Goal: Complete application form

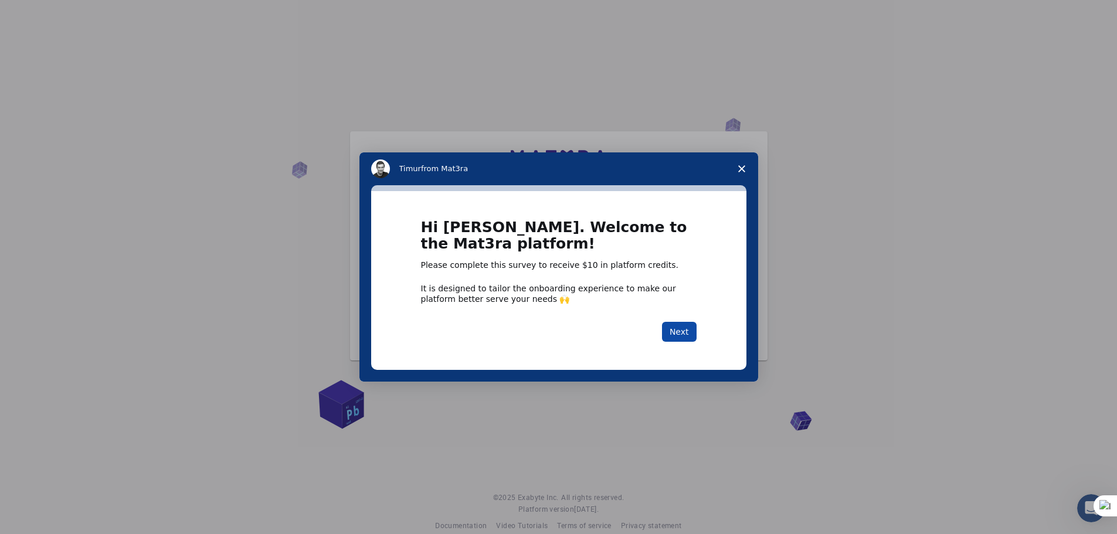
click at [689, 332] on button "Next" at bounding box center [679, 332] width 35 height 20
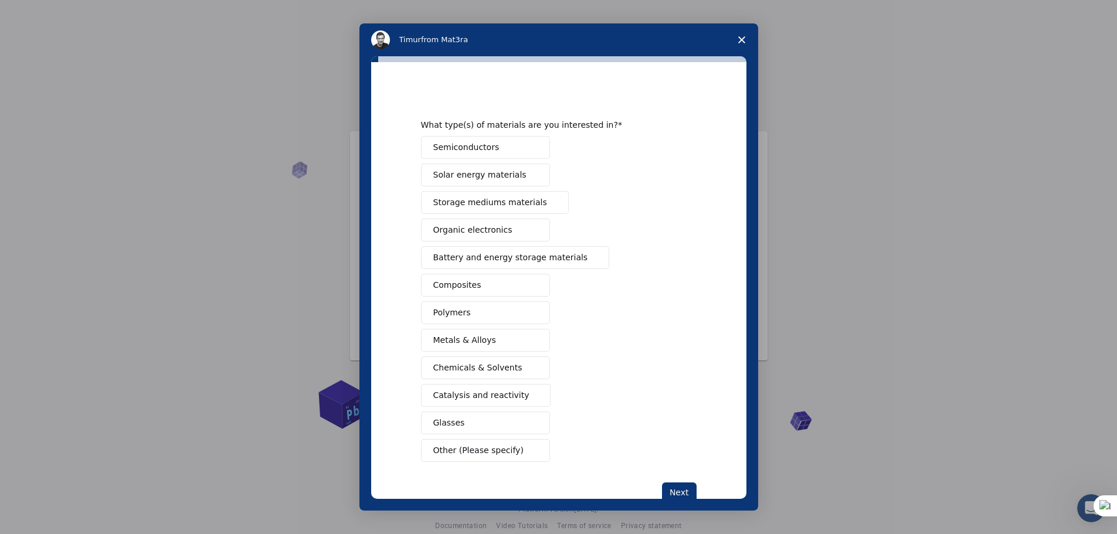
click at [466, 315] on button "Polymers" at bounding box center [485, 312] width 129 height 23
click at [466, 285] on span "Composites" at bounding box center [457, 285] width 48 height 12
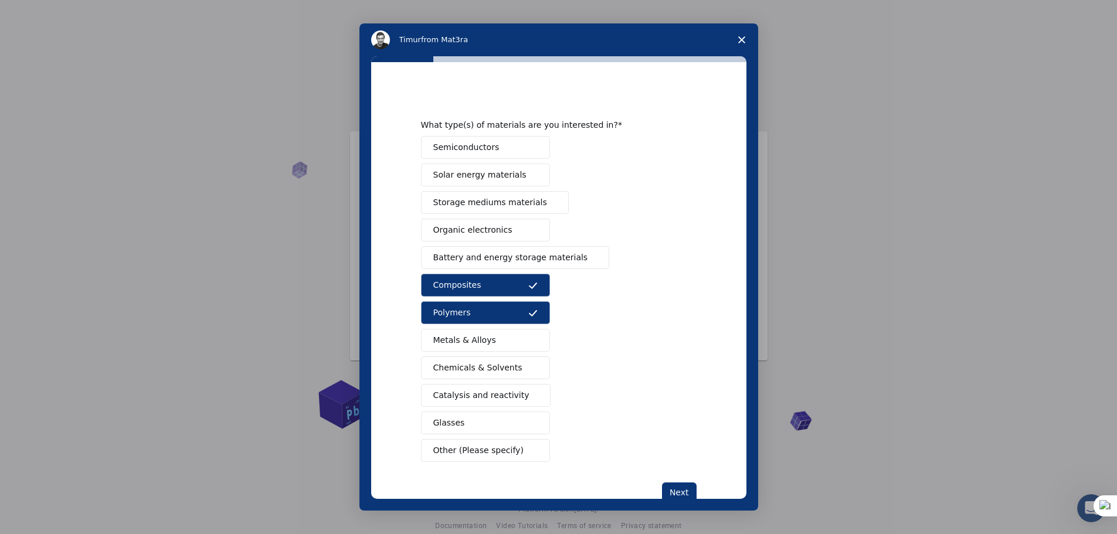
click at [476, 176] on span "Solar energy materials" at bounding box center [479, 175] width 93 height 12
click at [475, 232] on span "Organic electronics" at bounding box center [472, 230] width 79 height 12
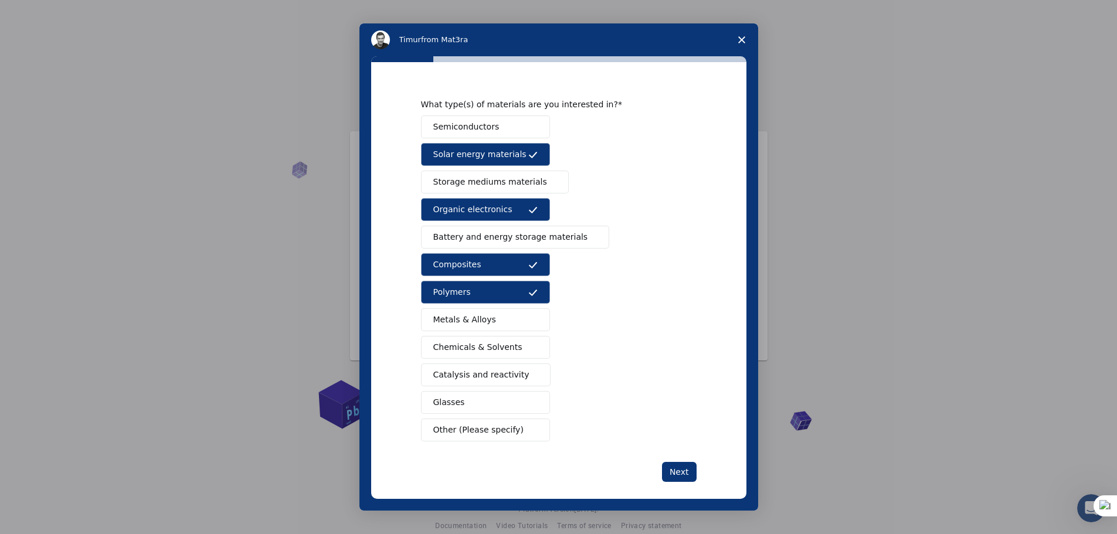
scroll to position [32, 0]
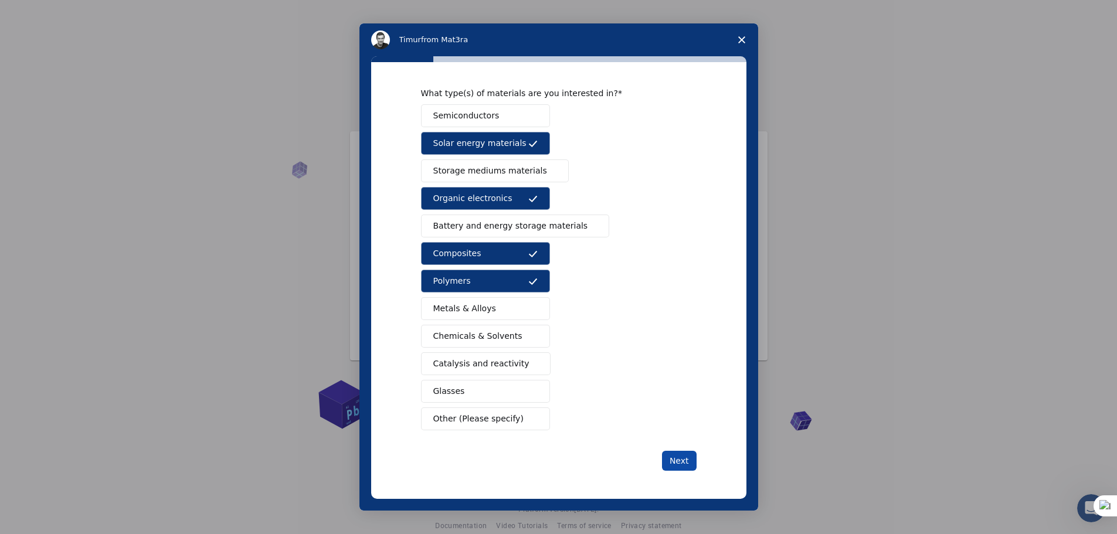
click at [683, 467] on button "Next" at bounding box center [679, 461] width 35 height 20
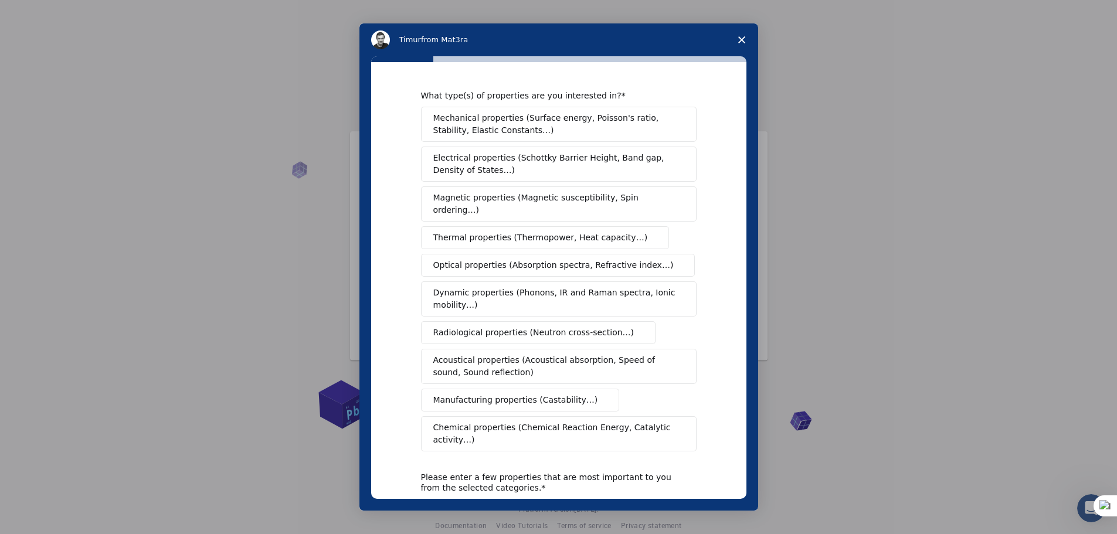
click at [518, 161] on span "Electrical properties (Schottky Barrier Height, Band gap, Density of States…)" at bounding box center [555, 164] width 244 height 25
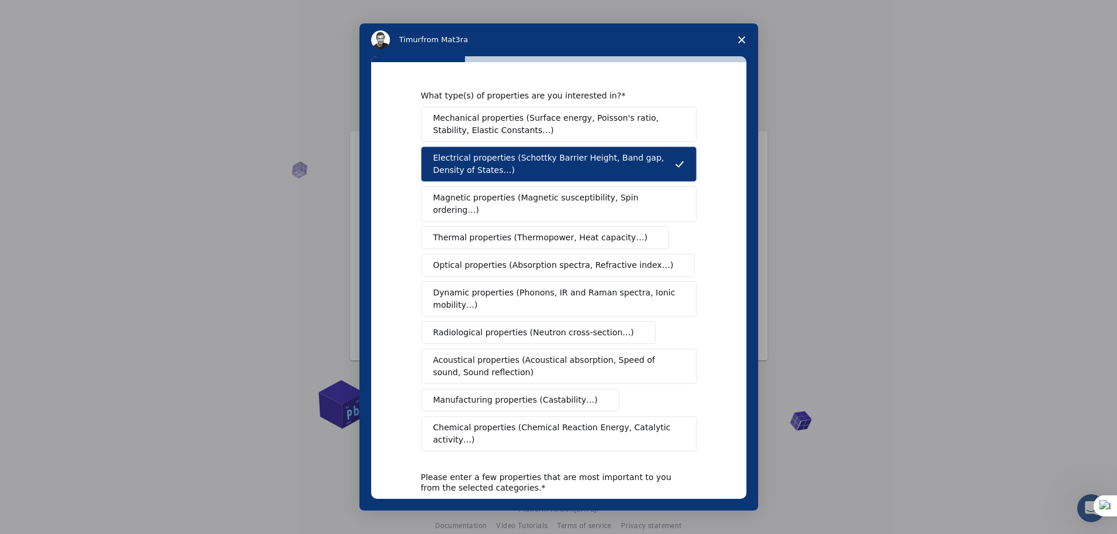
click at [539, 232] on span "Thermal properties (Thermopower, Heat capacity…)" at bounding box center [540, 238] width 215 height 12
click at [526, 259] on span "Optical properties (Absorption spectra, Refractive index…)" at bounding box center [553, 265] width 240 height 12
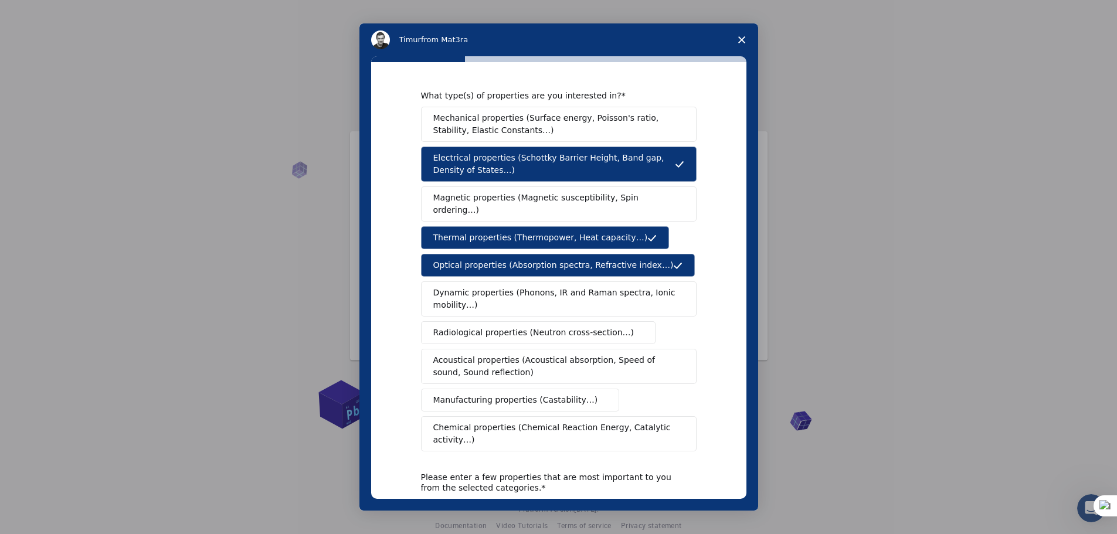
click at [531, 287] on span "Dynamic properties (Phonons, IR and Raman spectra, Ionic mobility…)" at bounding box center [554, 299] width 243 height 25
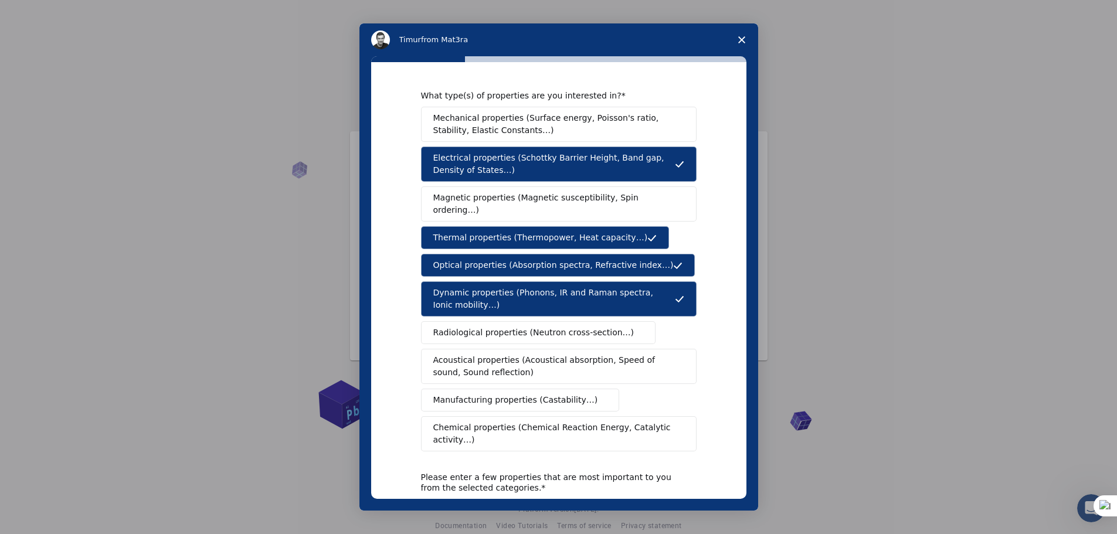
click at [490, 422] on span "Chemical properties (Chemical Reaction Energy, Catalytic activity…)" at bounding box center [554, 434] width 243 height 25
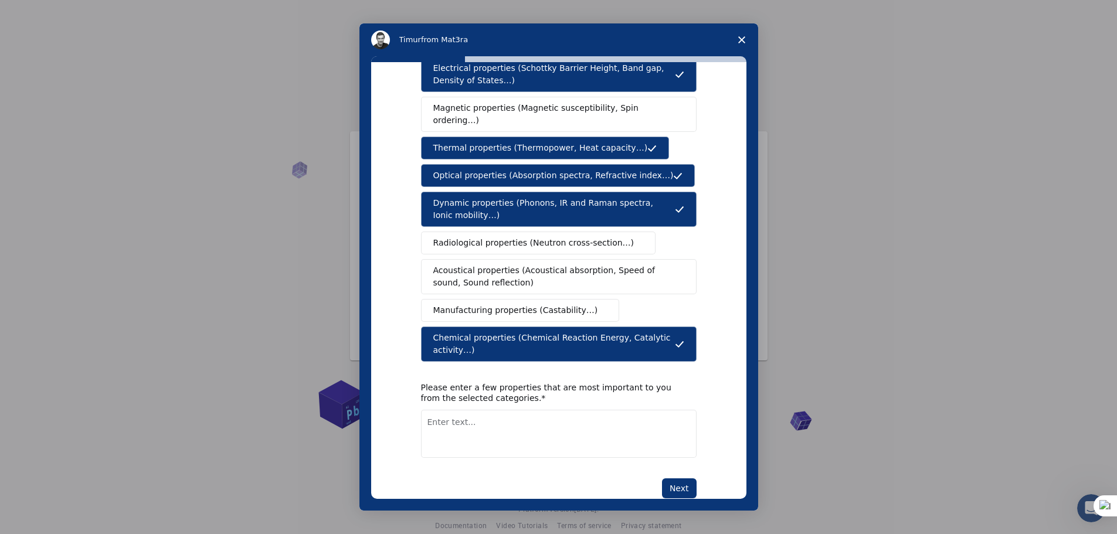
scroll to position [93, 0]
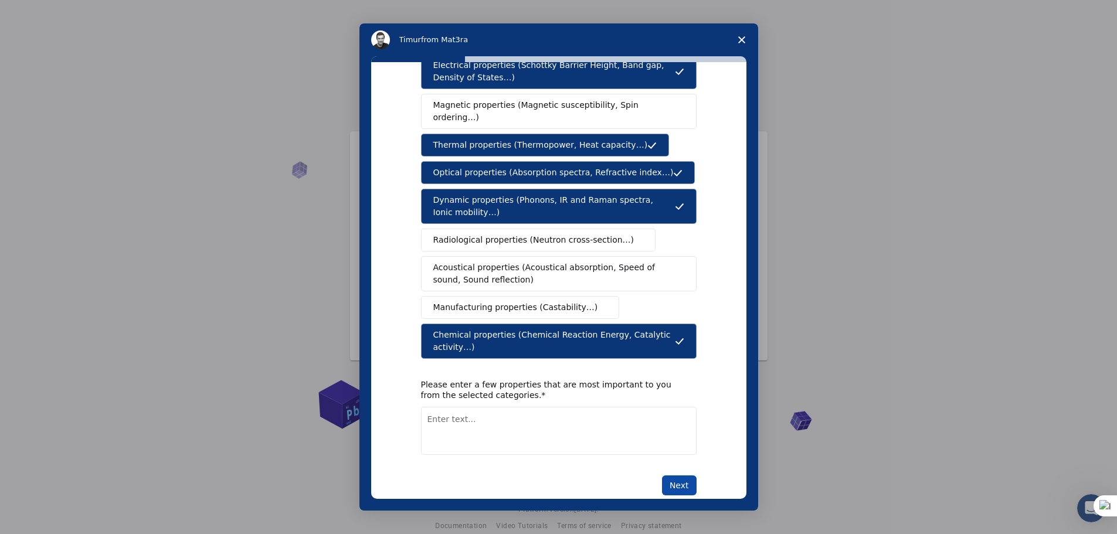
click at [667, 475] on button "Next" at bounding box center [679, 485] width 35 height 20
click at [503, 420] on textarea "Enter text..." at bounding box center [559, 444] width 276 height 48
click at [472, 407] on textarea "Enter text..." at bounding box center [559, 431] width 276 height 48
drag, startPoint x: 538, startPoint y: 398, endPoint x: 491, endPoint y: 402, distance: 46.4
click at [491, 407] on textarea "Carbon nanotube modelation" at bounding box center [559, 431] width 276 height 48
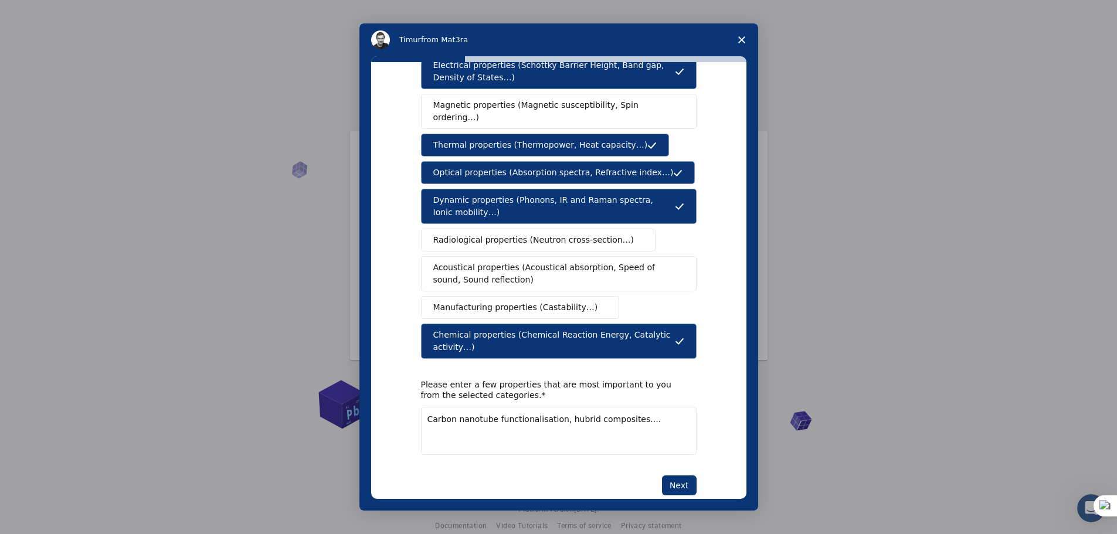
click at [562, 407] on textarea "Carbon nanotube functionalisation, hubrid composites...." at bounding box center [559, 431] width 276 height 48
type textarea "Carbon nanotube functionalisation, hybrid composites...."
click at [678, 475] on button "Next" at bounding box center [679, 485] width 35 height 20
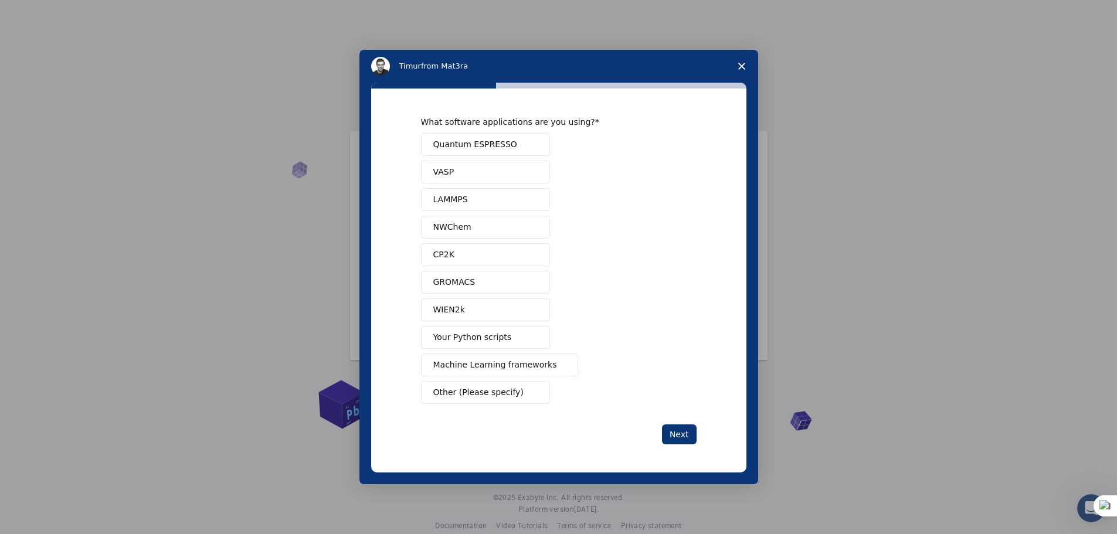
click at [483, 141] on span "Quantum ESPRESSO" at bounding box center [475, 144] width 84 height 12
click at [460, 171] on button "VASP" at bounding box center [485, 172] width 129 height 23
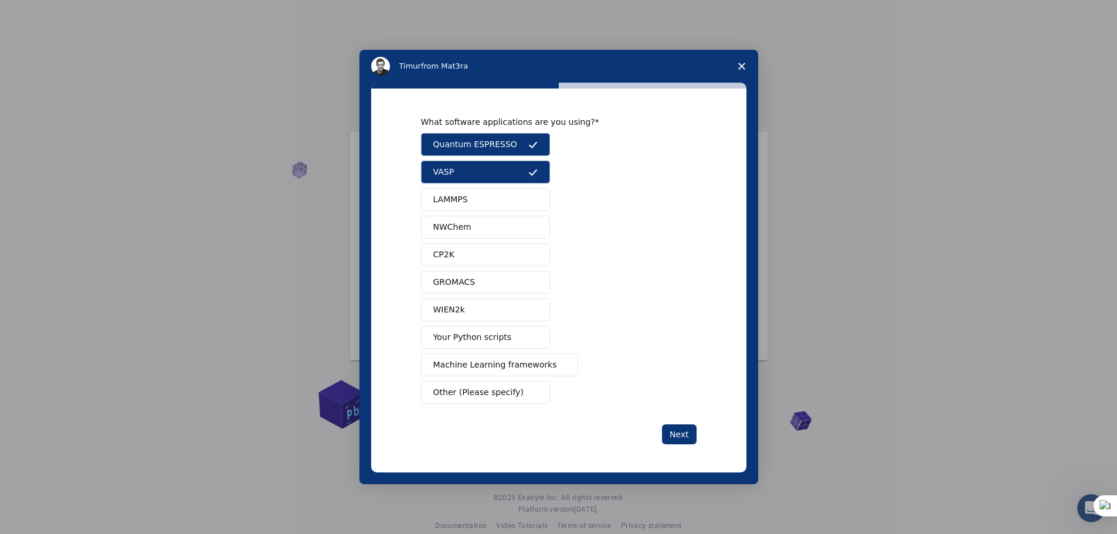
click at [453, 199] on span "LAMMPS" at bounding box center [450, 199] width 35 height 12
click at [454, 285] on span "GROMACS" at bounding box center [454, 282] width 42 height 12
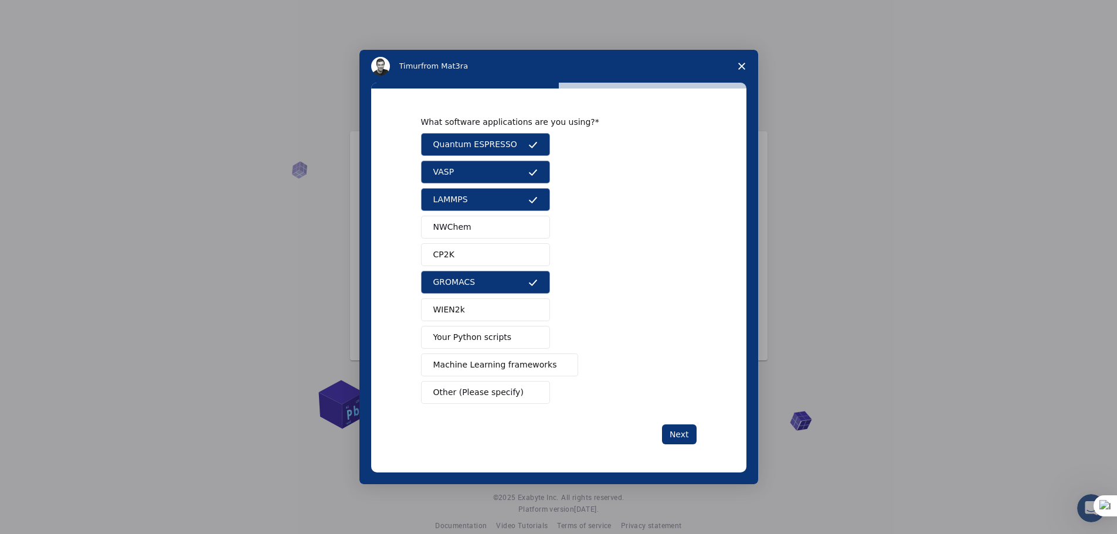
click at [501, 394] on span "Other (Please specify)" at bounding box center [478, 392] width 90 height 12
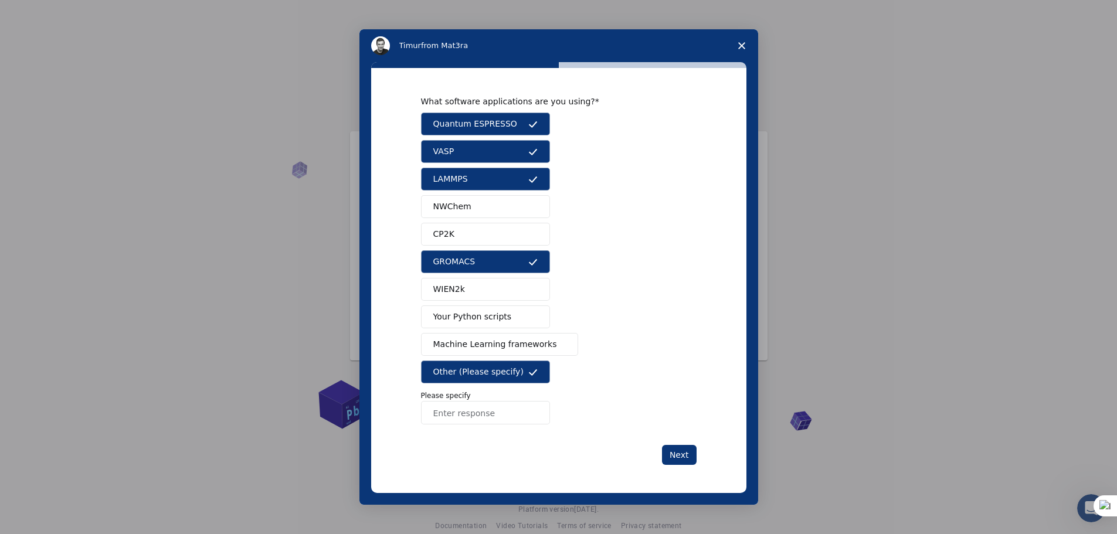
click at [464, 416] on input "Enter response" at bounding box center [485, 412] width 129 height 23
type input "gaussian"
click at [685, 461] on button "Next" at bounding box center [679, 455] width 35 height 20
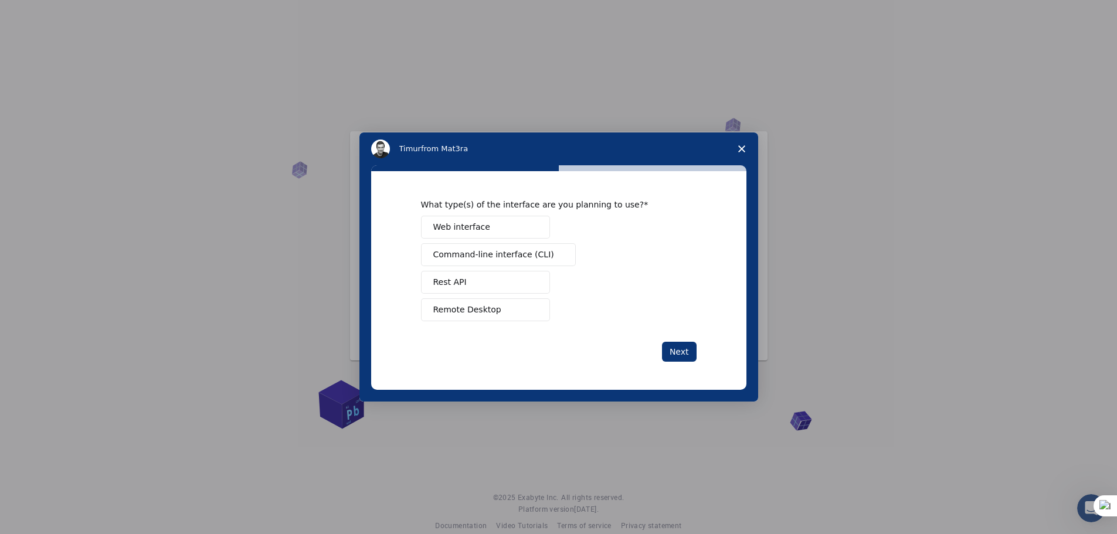
click at [507, 254] on span "Command-line interface (CLI)" at bounding box center [493, 255] width 121 height 12
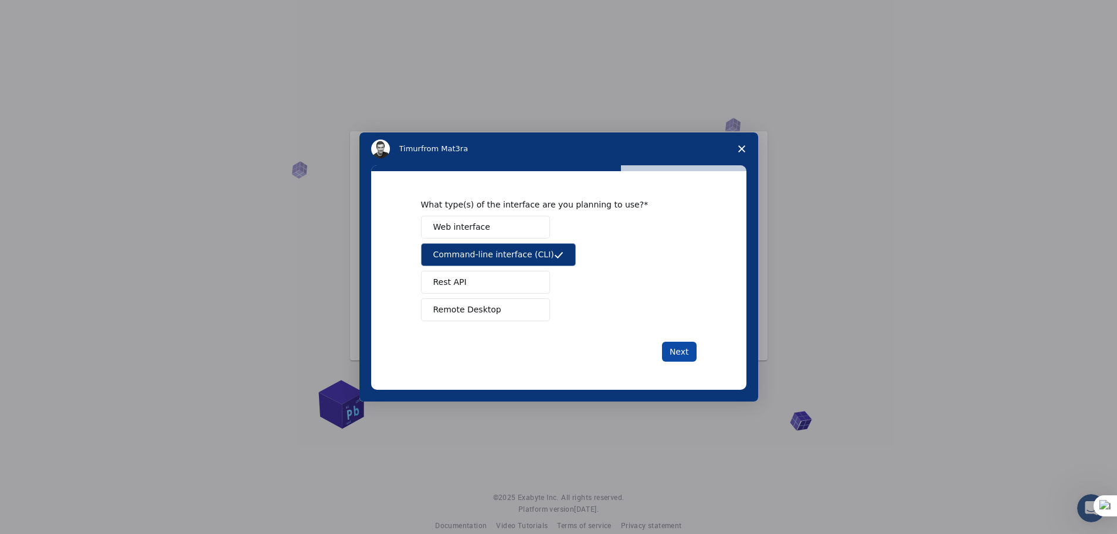
click at [678, 344] on button "Next" at bounding box center [679, 352] width 35 height 20
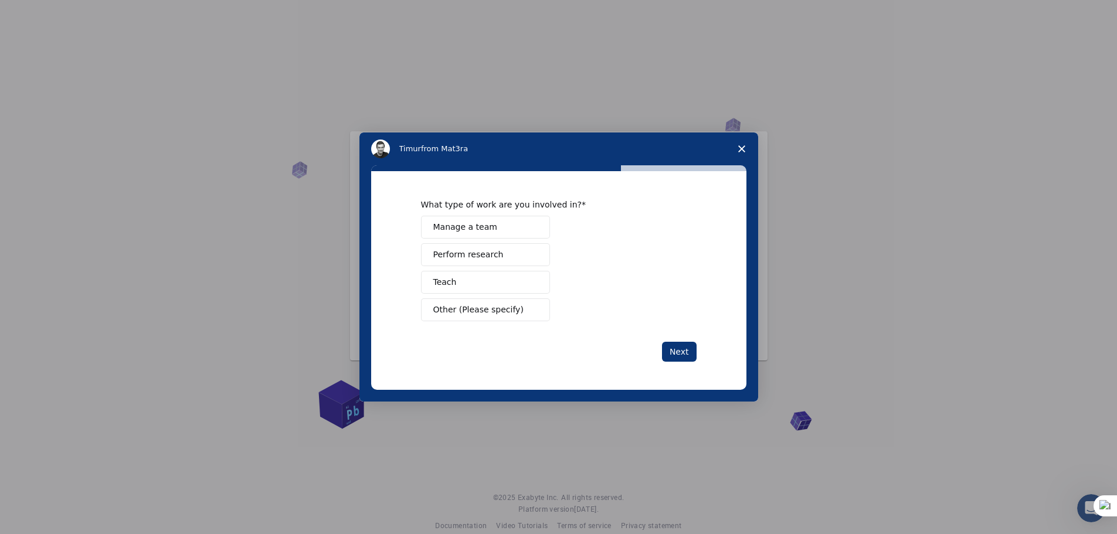
click at [459, 253] on span "Perform research" at bounding box center [468, 255] width 70 height 12
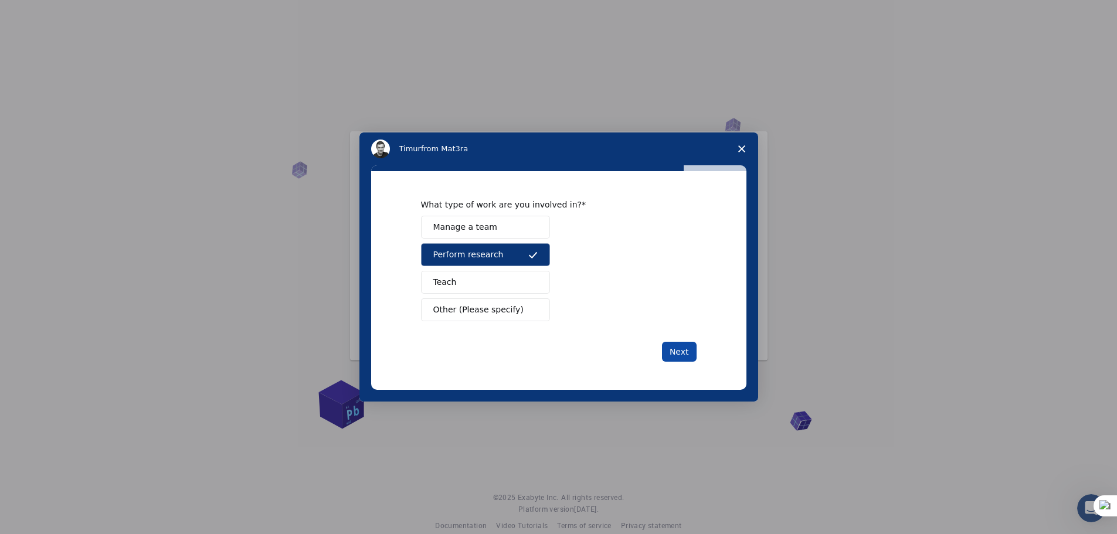
click at [679, 355] on button "Next" at bounding box center [679, 352] width 35 height 20
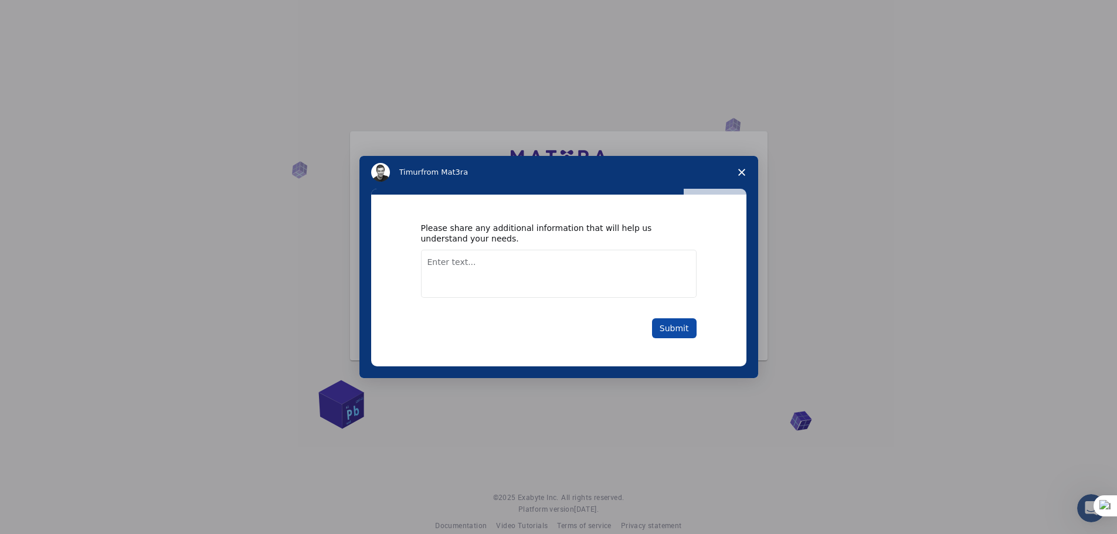
click at [679, 331] on button "Submit" at bounding box center [674, 328] width 45 height 20
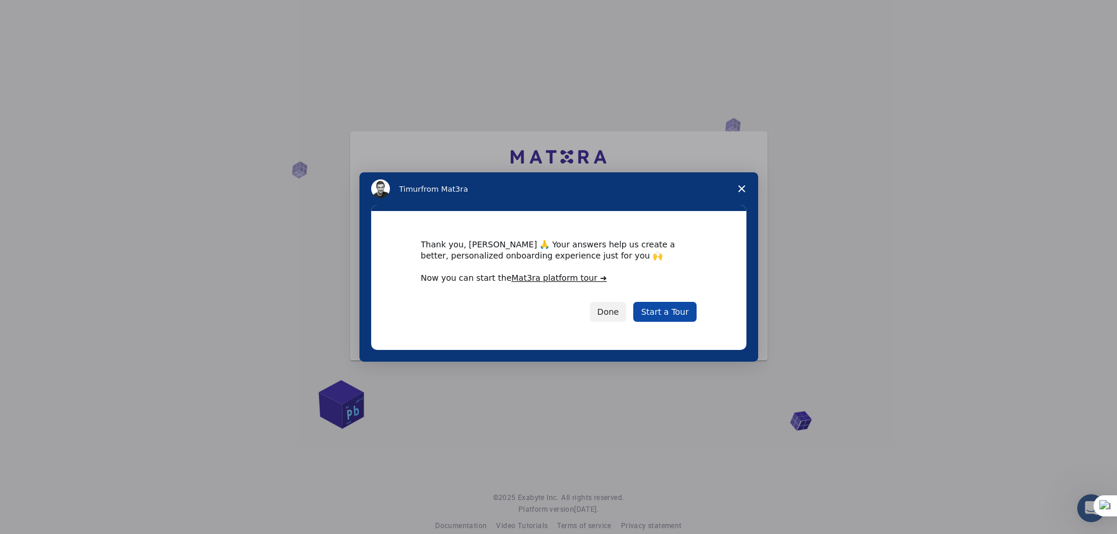
click at [674, 316] on link "Start a Tour" at bounding box center [664, 312] width 63 height 20
